Goal: Check status: Check status

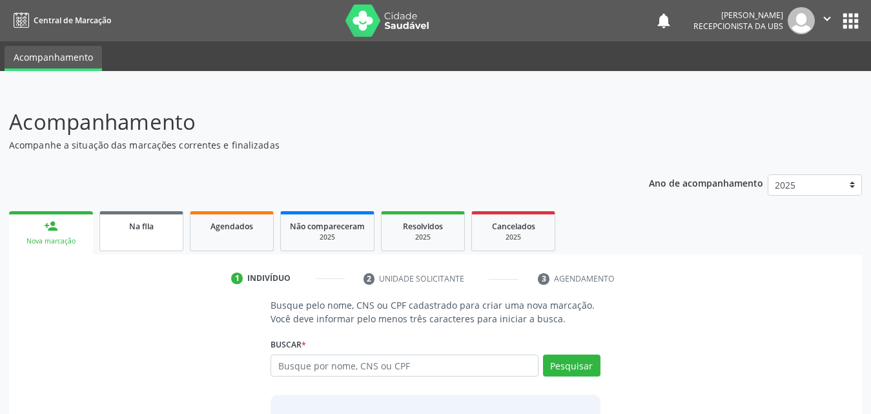
click at [134, 227] on span "Na fila" at bounding box center [141, 226] width 25 height 11
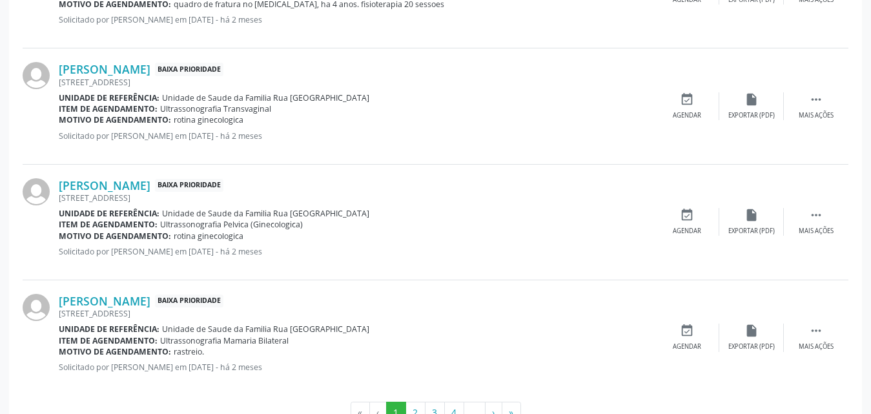
scroll to position [1840, 0]
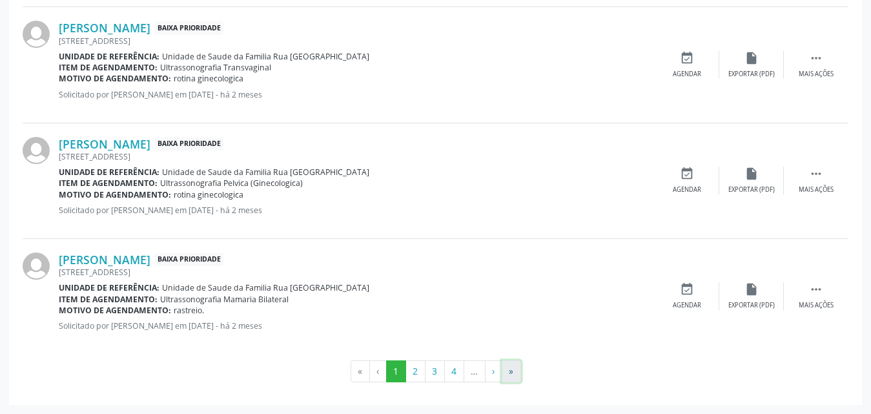
click at [512, 371] on button "»" at bounding box center [510, 371] width 19 height 22
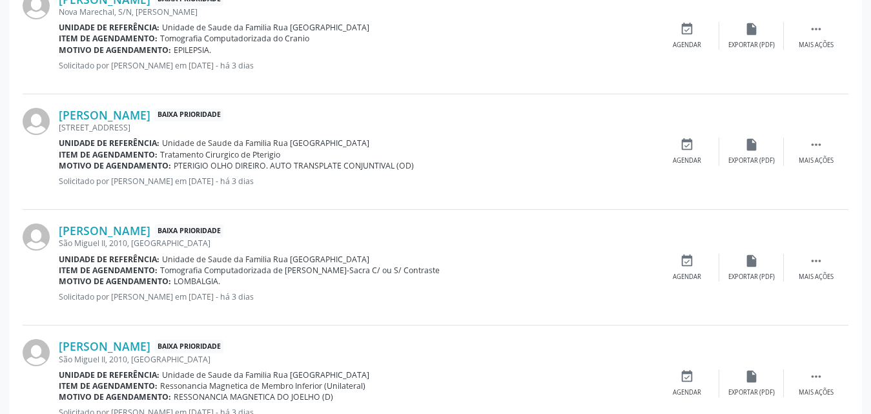
scroll to position [732, 0]
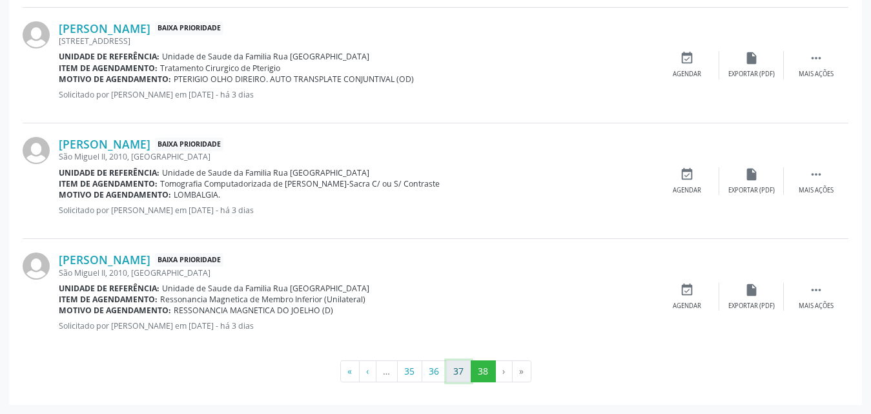
click at [458, 376] on button "37" at bounding box center [458, 371] width 25 height 22
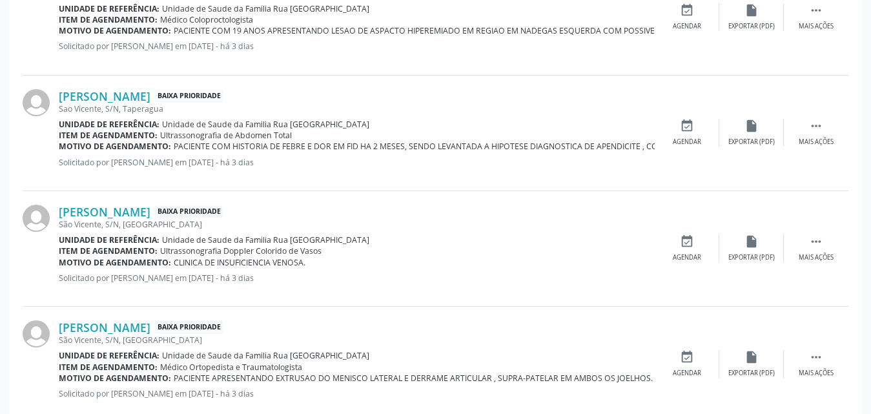
scroll to position [1801, 0]
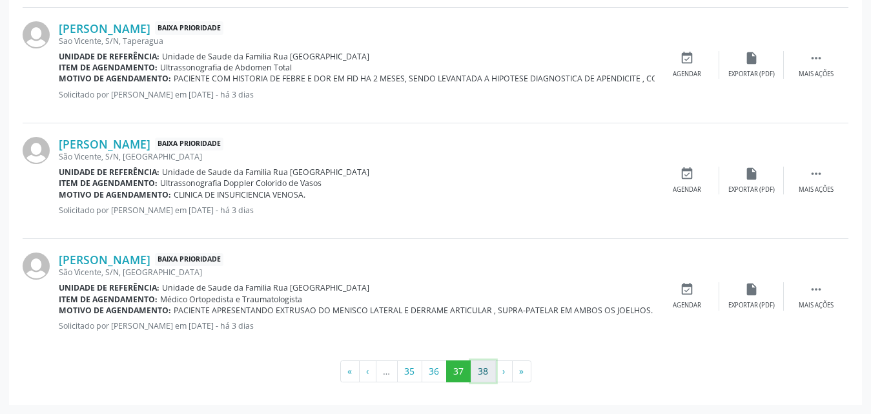
click at [483, 378] on button "38" at bounding box center [482, 371] width 25 height 22
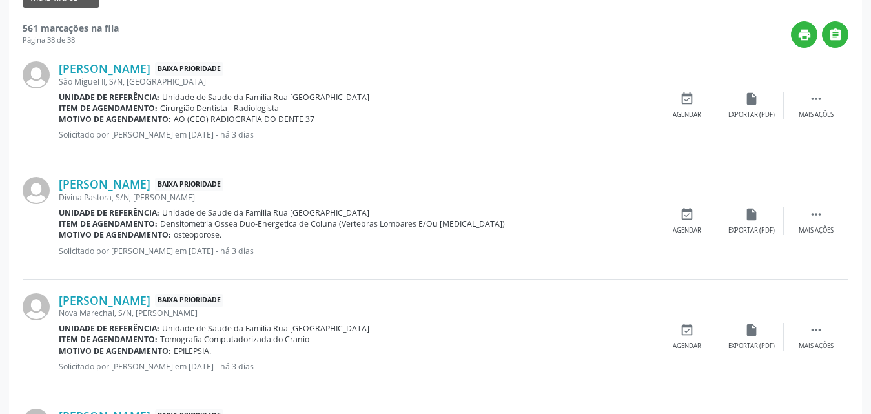
scroll to position [0, 0]
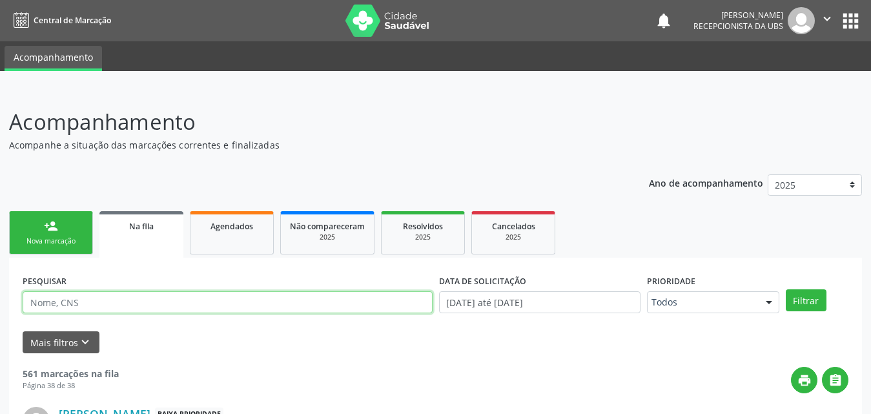
click at [143, 299] on input "text" at bounding box center [228, 302] width 410 height 22
type input "700601915331969"
click at [785, 289] on button "Filtrar" at bounding box center [805, 300] width 41 height 22
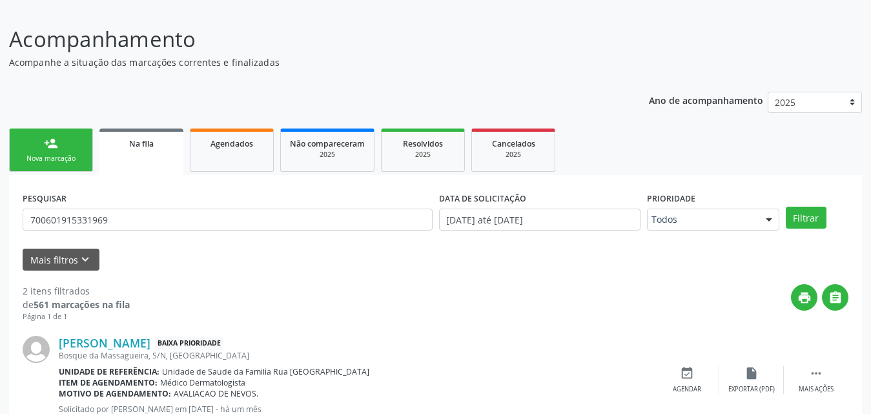
scroll to position [64, 0]
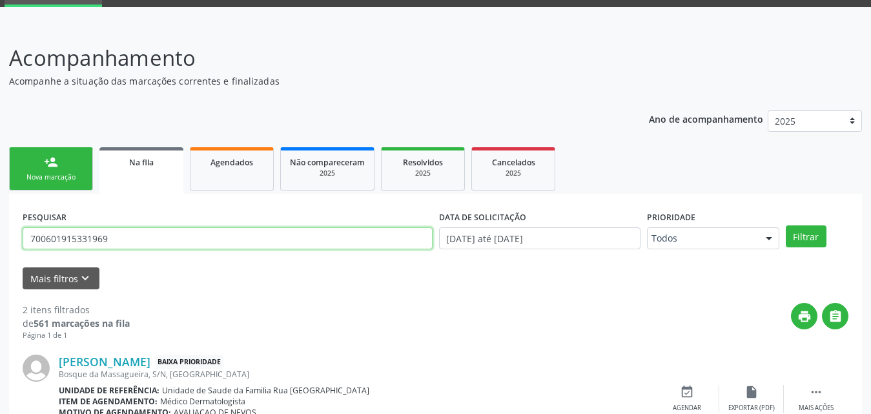
click at [144, 233] on input "700601915331969" at bounding box center [228, 238] width 410 height 22
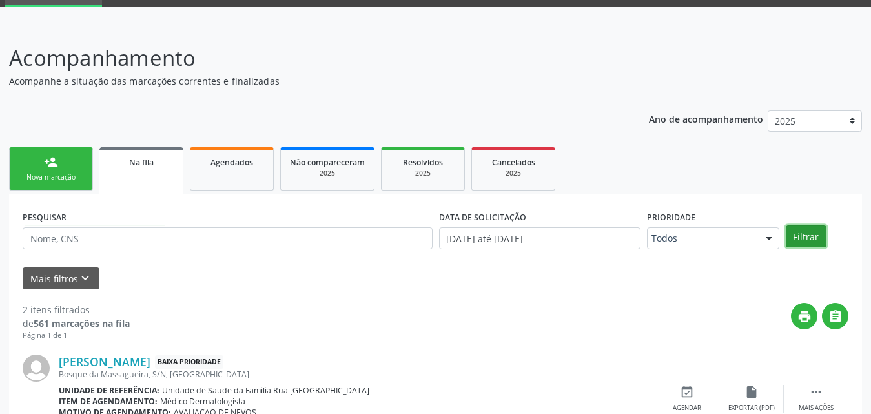
click at [800, 236] on button "Filtrar" at bounding box center [805, 236] width 41 height 22
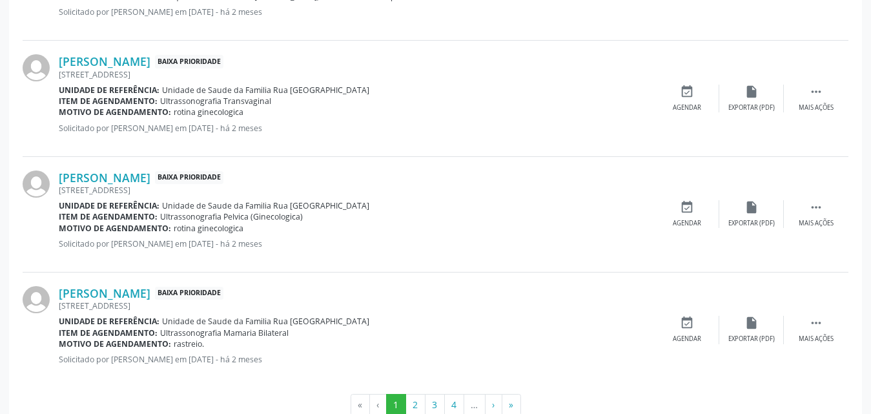
scroll to position [1840, 0]
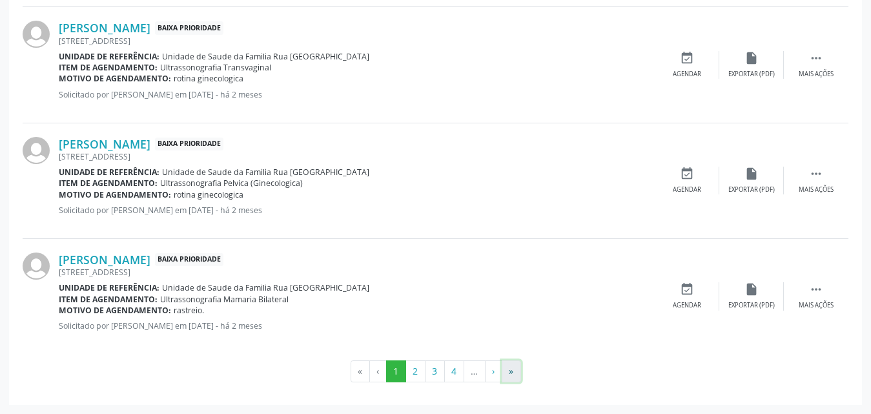
click at [517, 374] on button "»" at bounding box center [510, 371] width 19 height 22
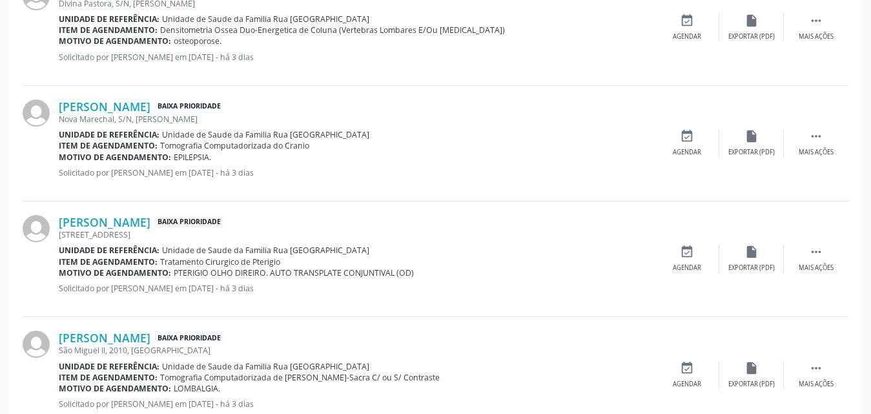
scroll to position [732, 0]
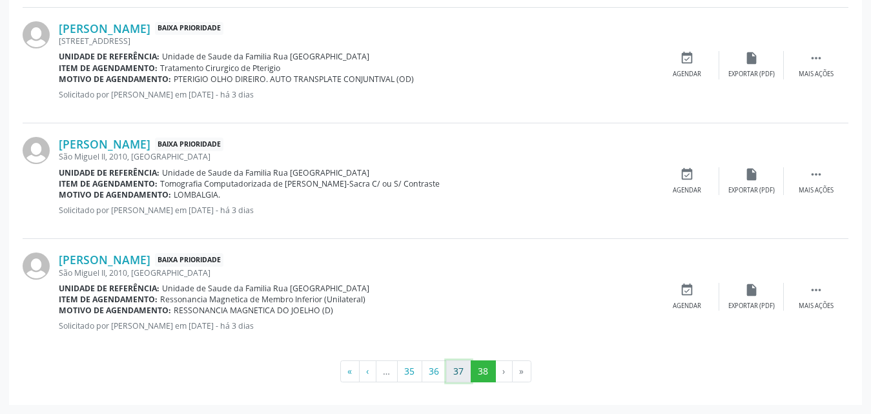
click at [454, 371] on button "37" at bounding box center [458, 371] width 25 height 22
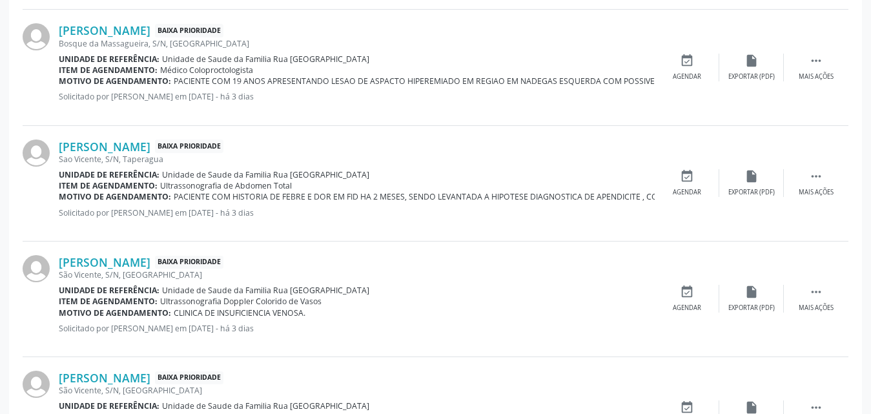
scroll to position [1801, 0]
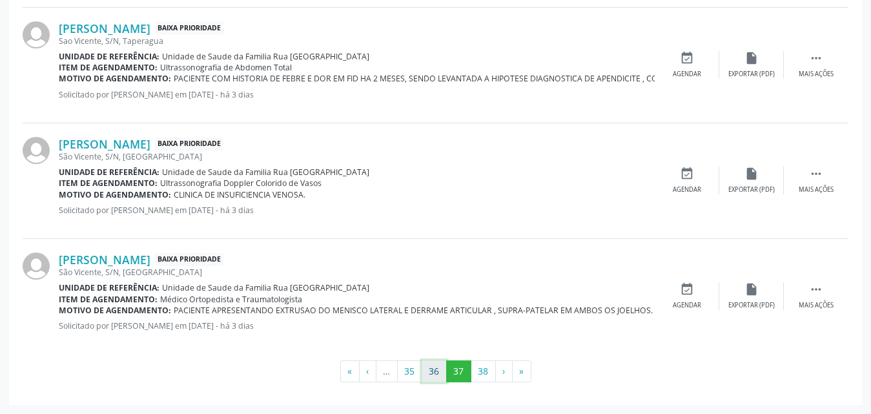
click at [437, 372] on button "36" at bounding box center [433, 371] width 25 height 22
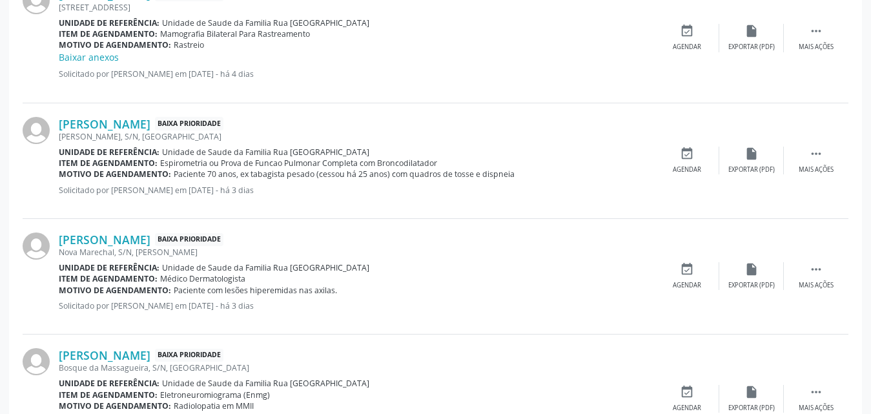
scroll to position [1950, 0]
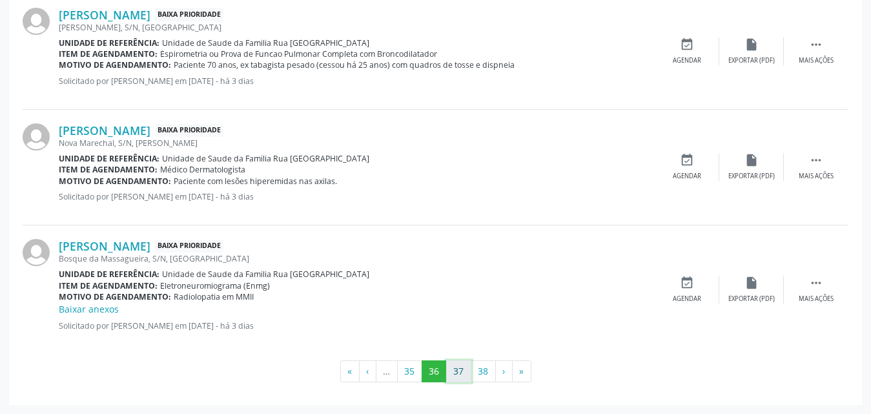
click at [455, 371] on button "37" at bounding box center [458, 371] width 25 height 22
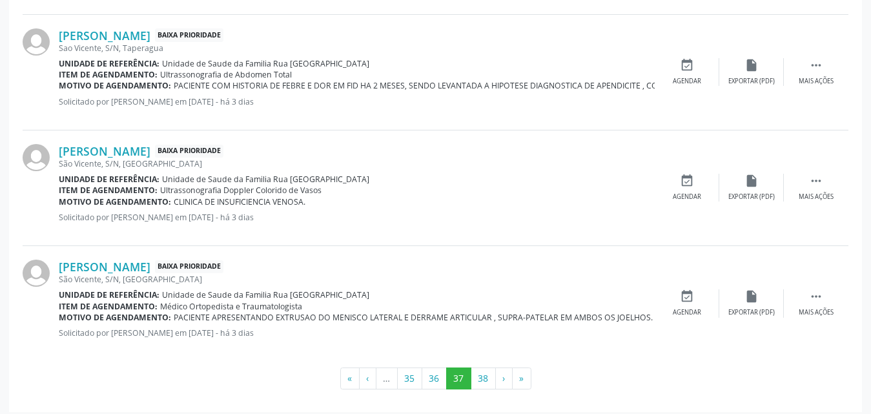
scroll to position [1801, 0]
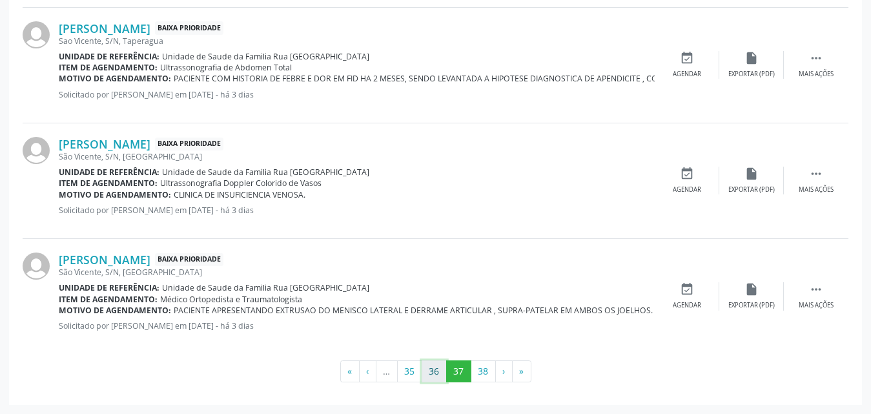
click at [430, 372] on button "36" at bounding box center [433, 371] width 25 height 22
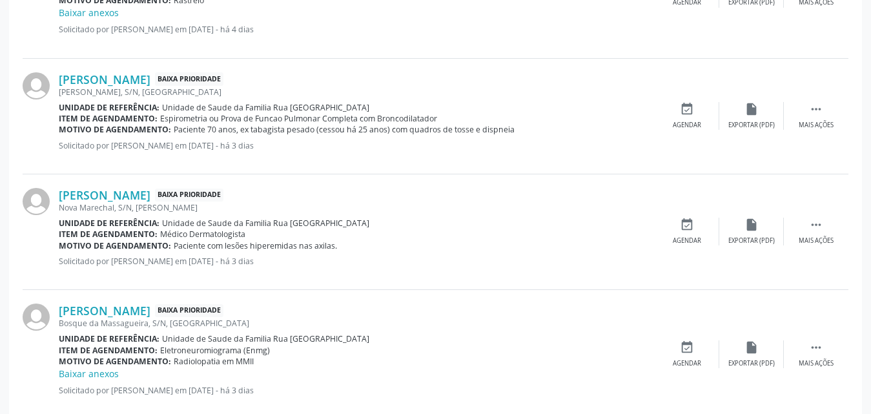
scroll to position [1950, 0]
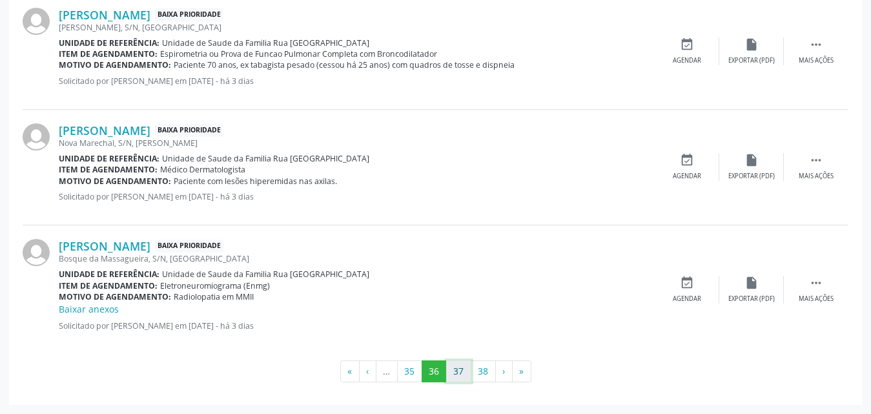
click at [455, 371] on button "37" at bounding box center [458, 371] width 25 height 22
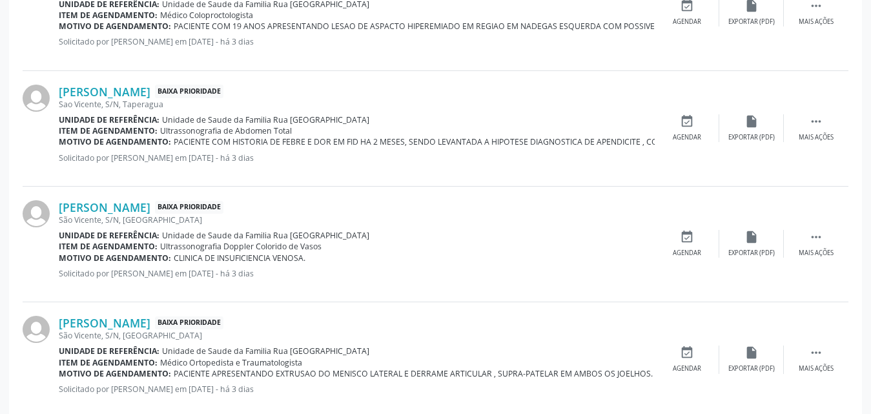
scroll to position [1801, 0]
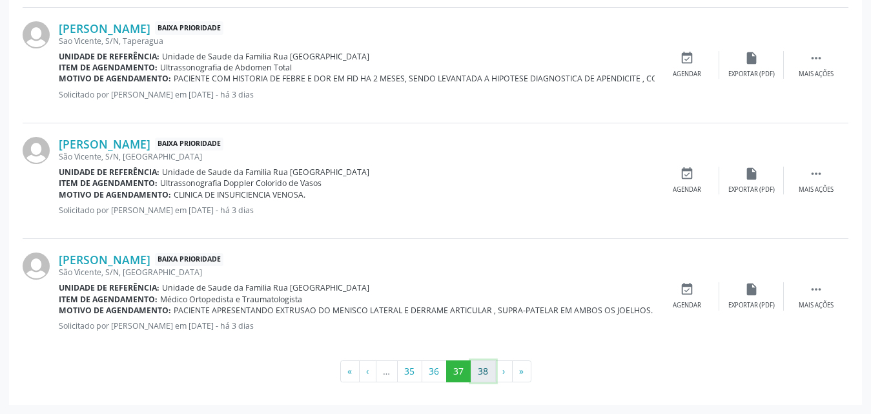
click at [481, 374] on button "38" at bounding box center [482, 371] width 25 height 22
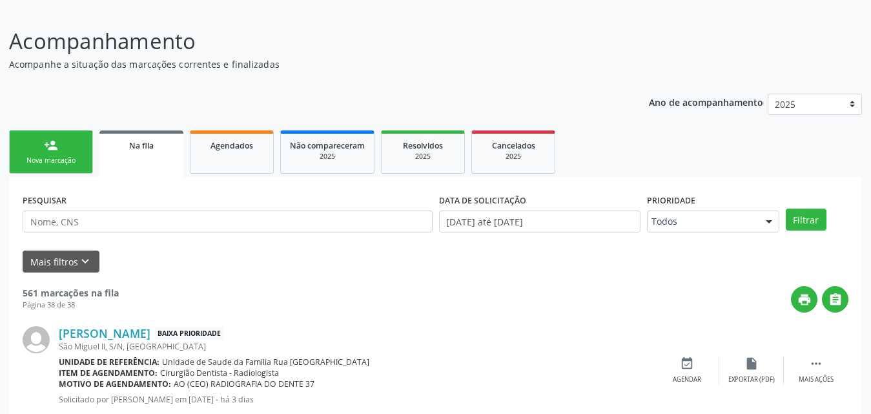
scroll to position [258, 0]
